Goal: Download file/media

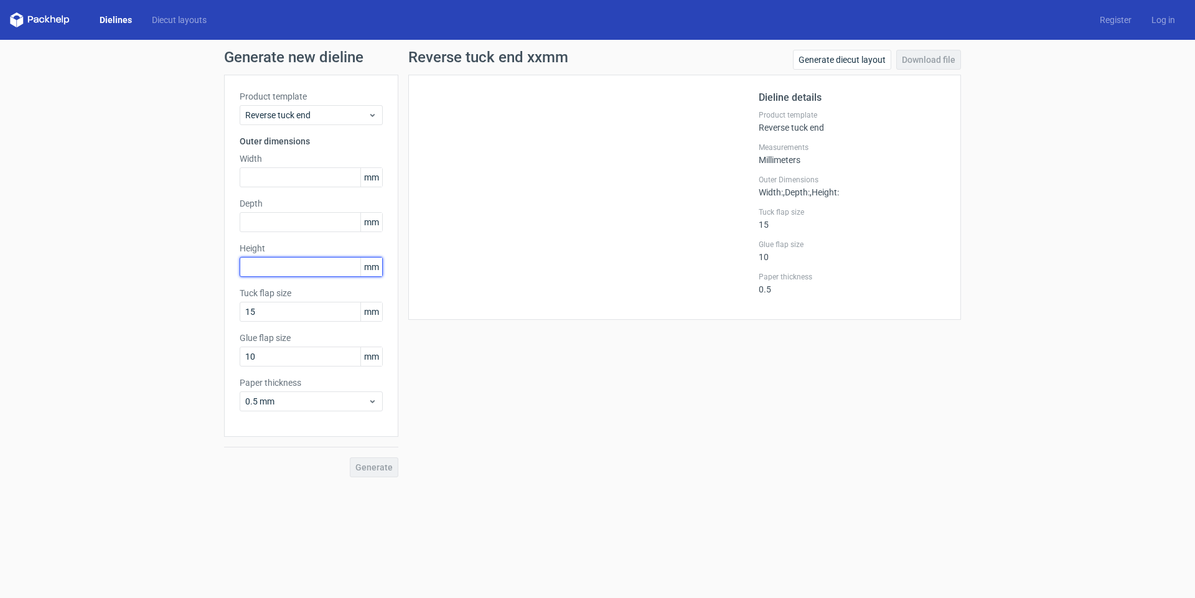
click at [264, 267] on input "text" at bounding box center [311, 267] width 143 height 20
type input "65"
click at [262, 168] on input "text" at bounding box center [311, 177] width 143 height 20
type input "40"
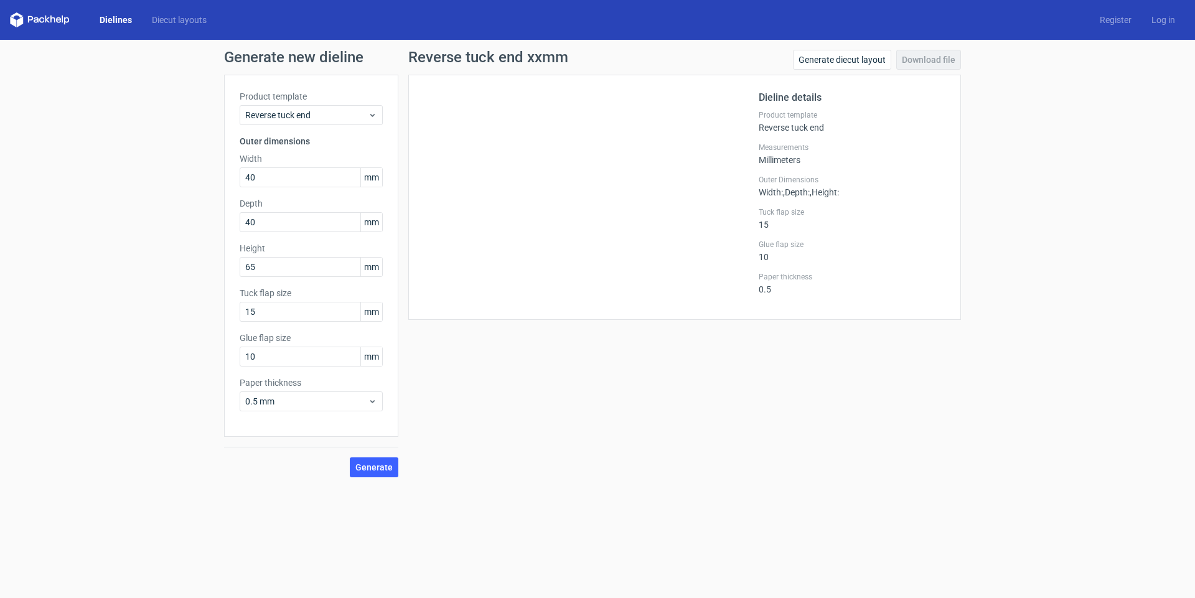
click at [530, 384] on div "Reverse tuck end xxmm Generate diecut layout Download file Dieline details Prod…" at bounding box center [684, 264] width 573 height 428
click at [500, 428] on div "Reverse tuck end xxmm Generate diecut layout Download file Dieline details Prod…" at bounding box center [684, 264] width 573 height 428
click at [372, 467] on span "Generate" at bounding box center [374, 467] width 37 height 9
click at [928, 61] on link "Download file" at bounding box center [929, 60] width 65 height 20
click at [260, 268] on input "text" at bounding box center [311, 267] width 143 height 20
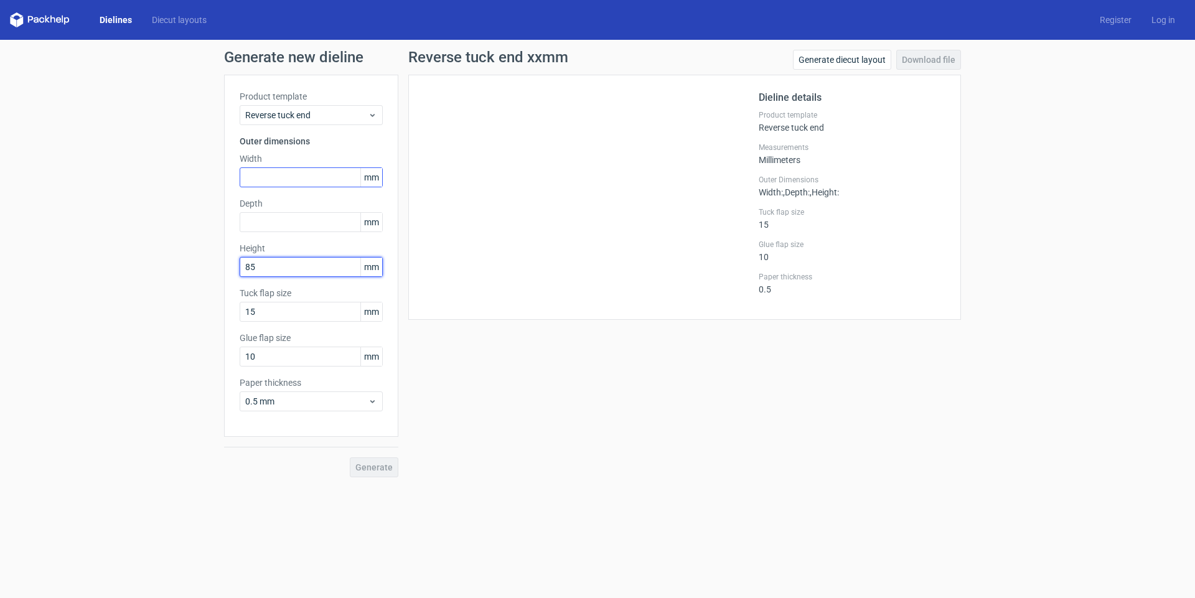
type input "85"
click at [265, 175] on input "text" at bounding box center [311, 177] width 143 height 20
type input "50"
click at [374, 471] on span "Generate" at bounding box center [374, 467] width 37 height 9
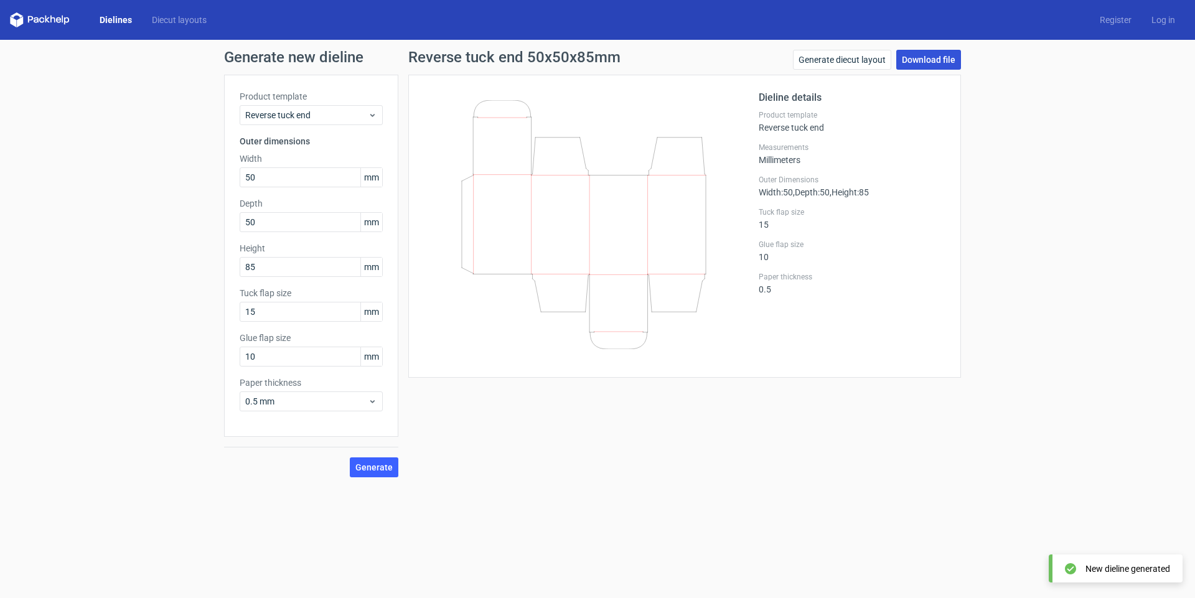
click at [927, 61] on link "Download file" at bounding box center [929, 60] width 65 height 20
click at [1058, 240] on div "Generate new dieline Product template Reverse tuck end Outer dimensions Width 5…" at bounding box center [597, 264] width 1195 height 448
